Goal: Task Accomplishment & Management: Use online tool/utility

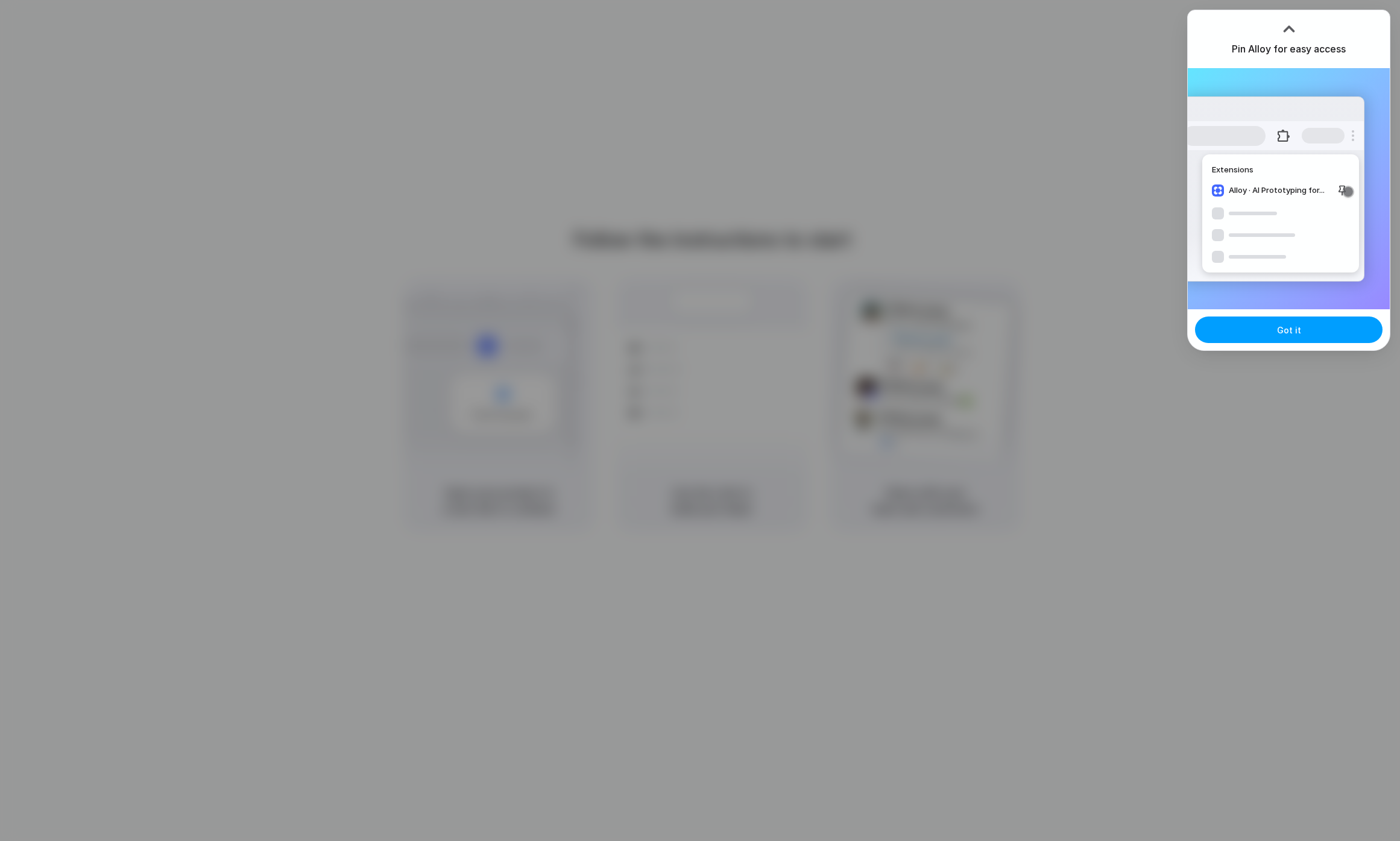
click at [1311, 319] on button "Got it" at bounding box center [1290, 329] width 188 height 27
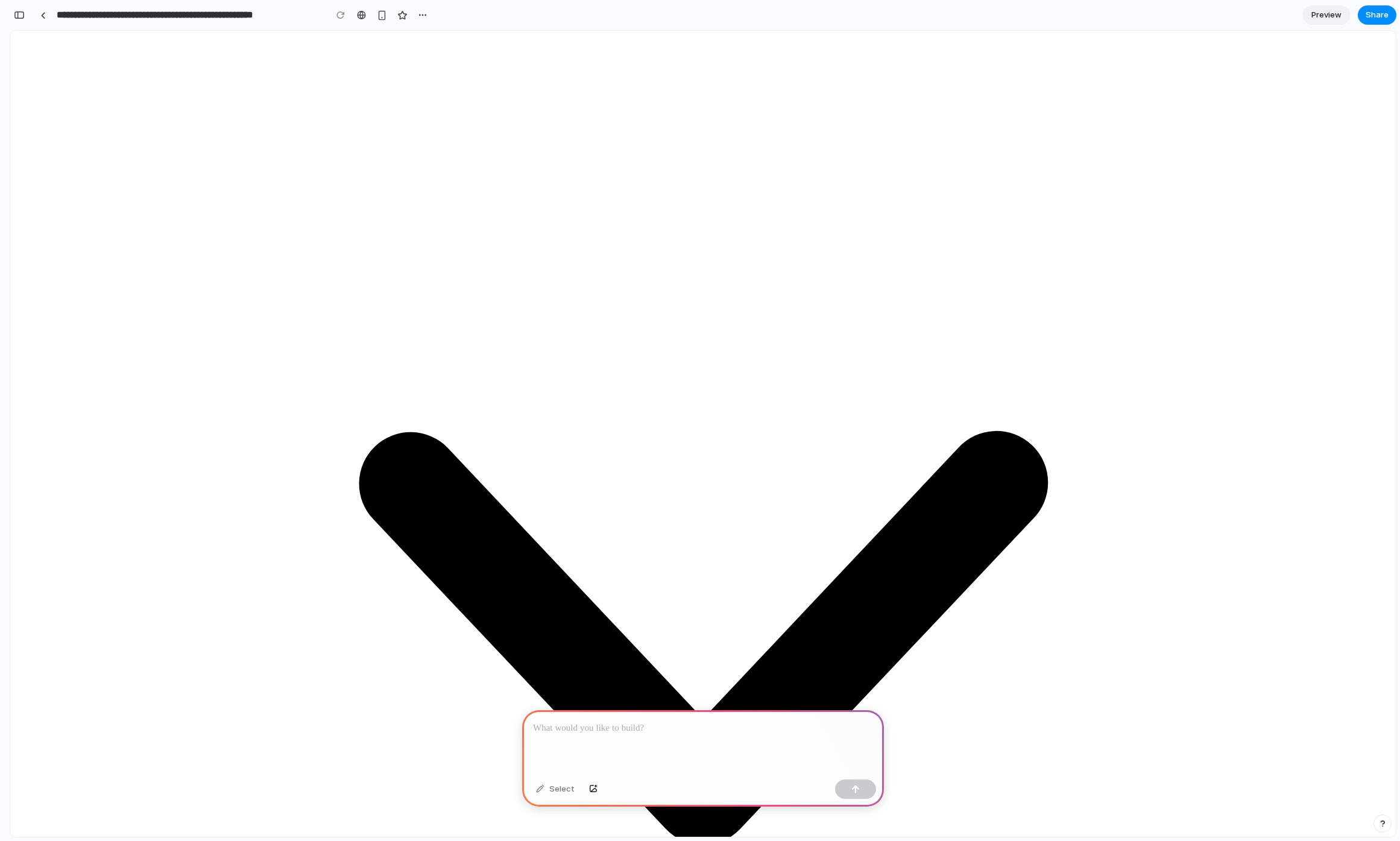
scroll to position [122, 0]
click at [669, 733] on div at bounding box center [702, 743] width 362 height 64
click at [610, 732] on div at bounding box center [702, 743] width 362 height 64
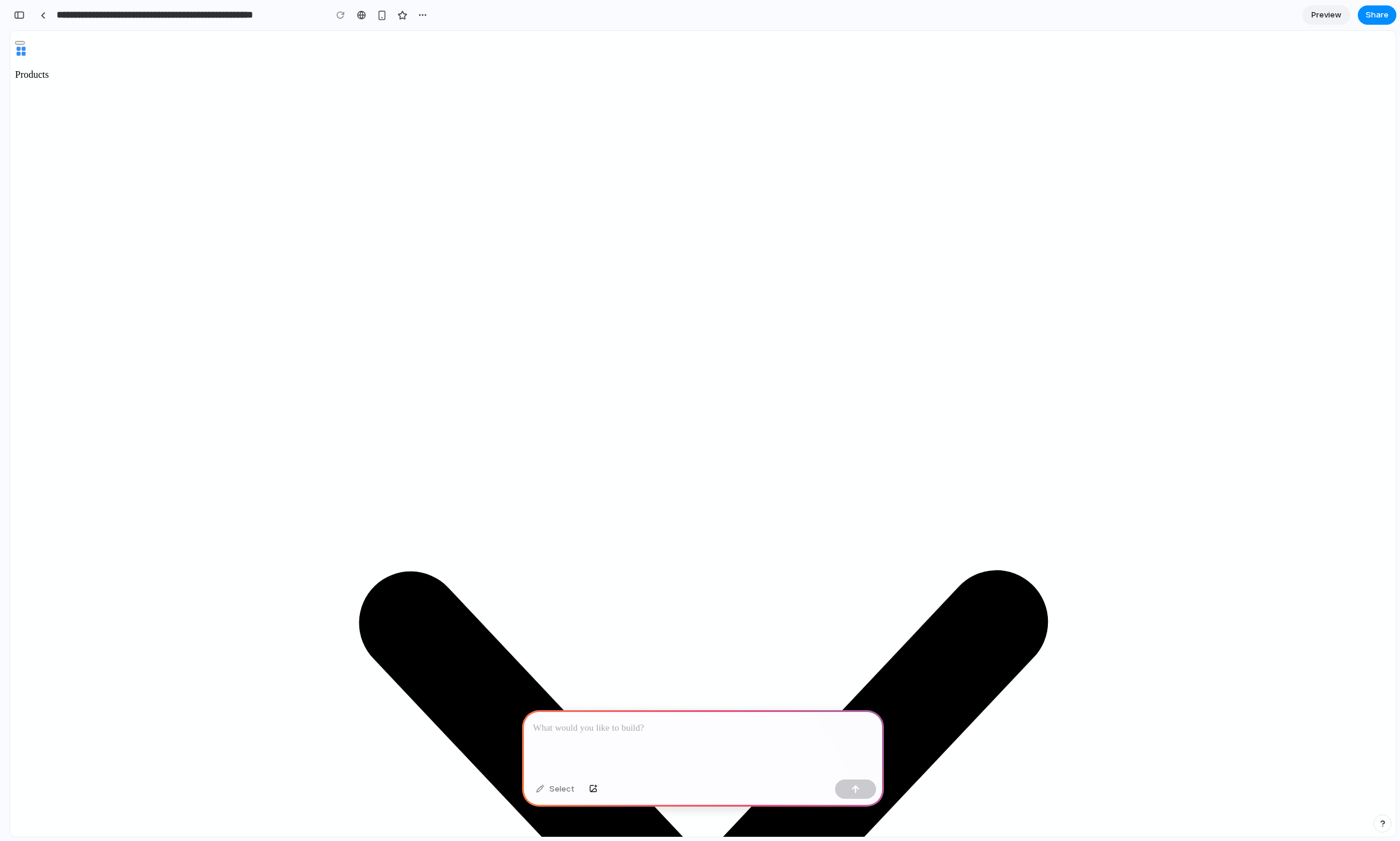
scroll to position [362, 0]
